Goal: Find specific page/section: Find specific page/section

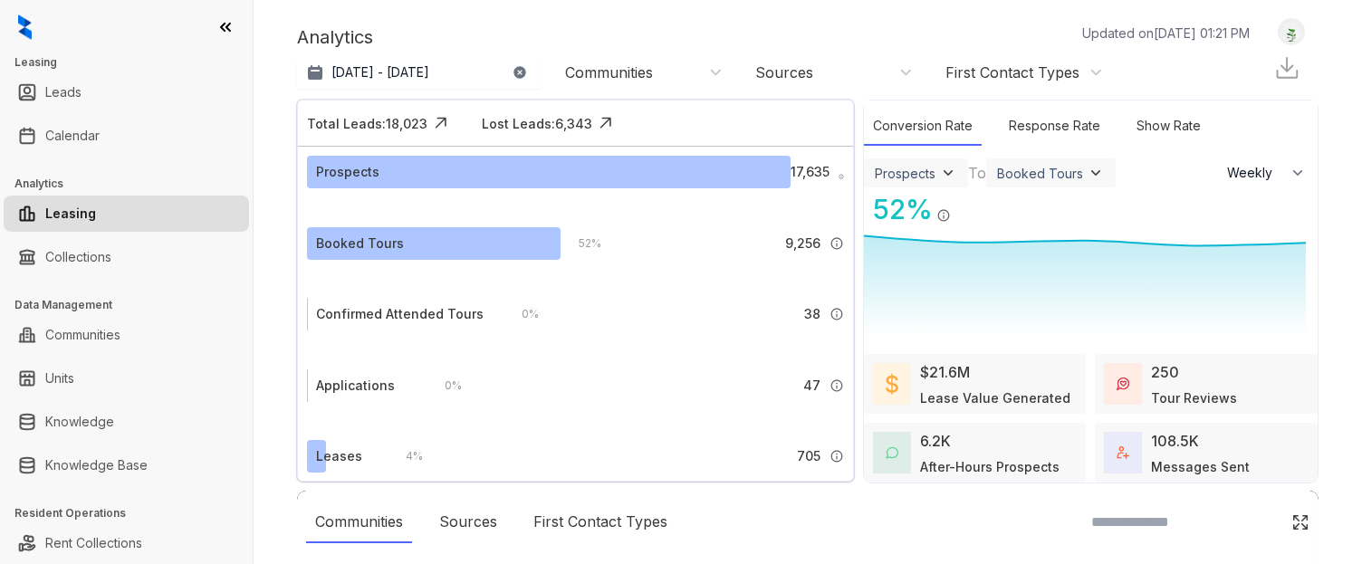
select select "******"
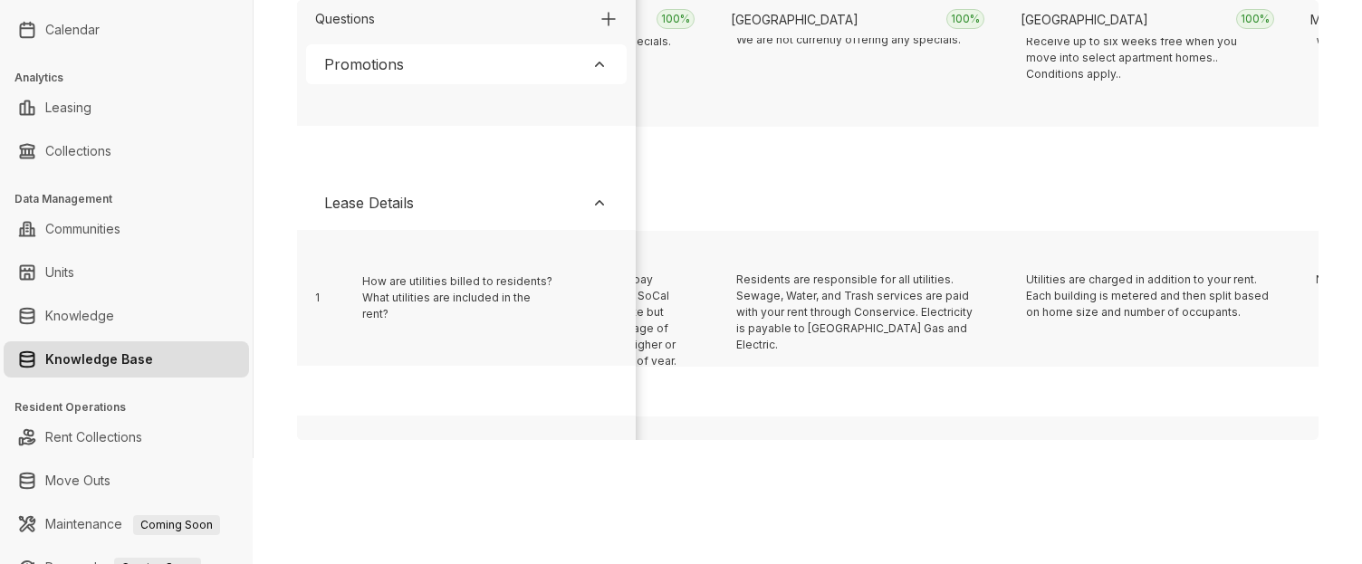
scroll to position [373, 353]
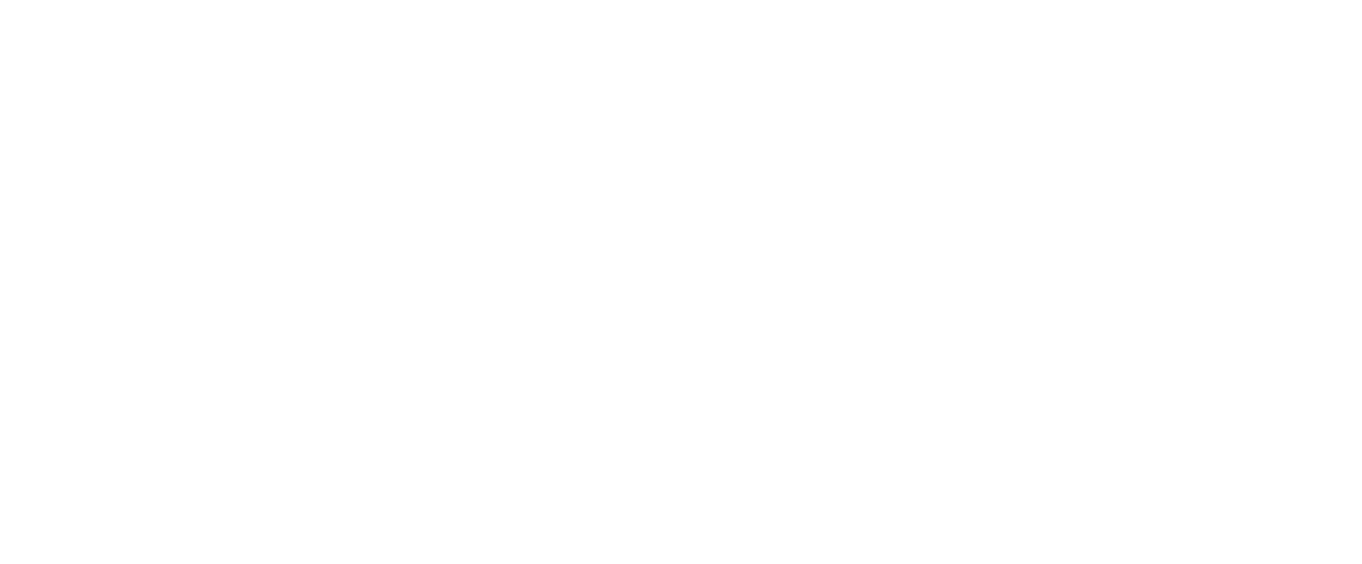
select select "******"
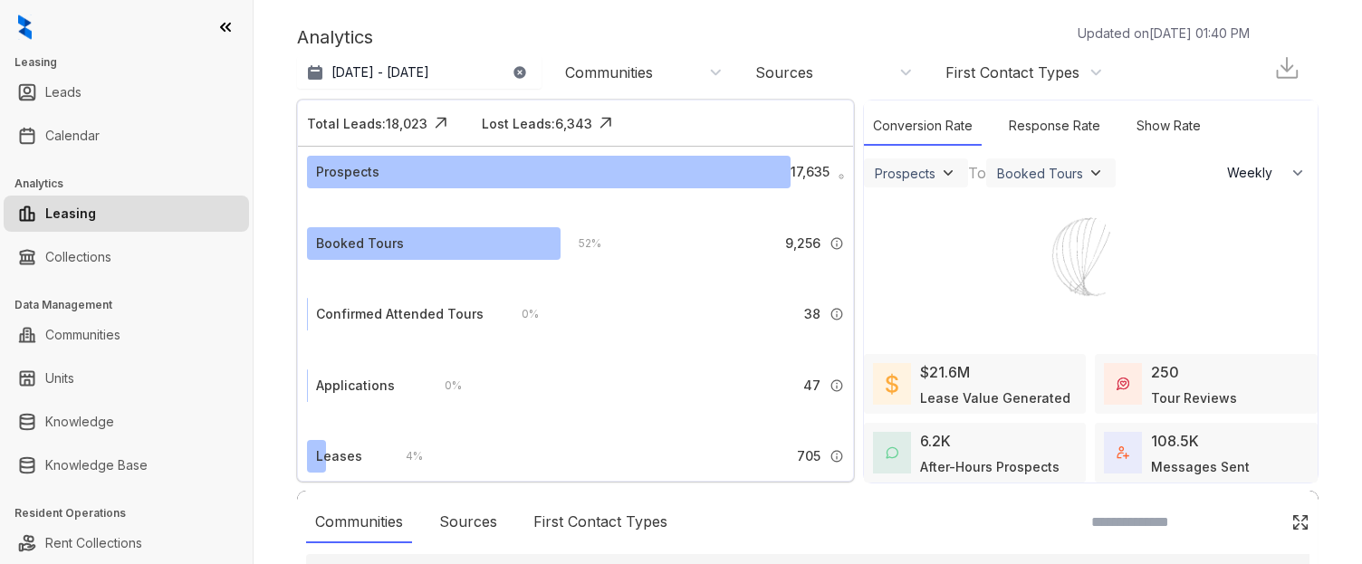
select select "******"
